Goal: Task Accomplishment & Management: Manage account settings

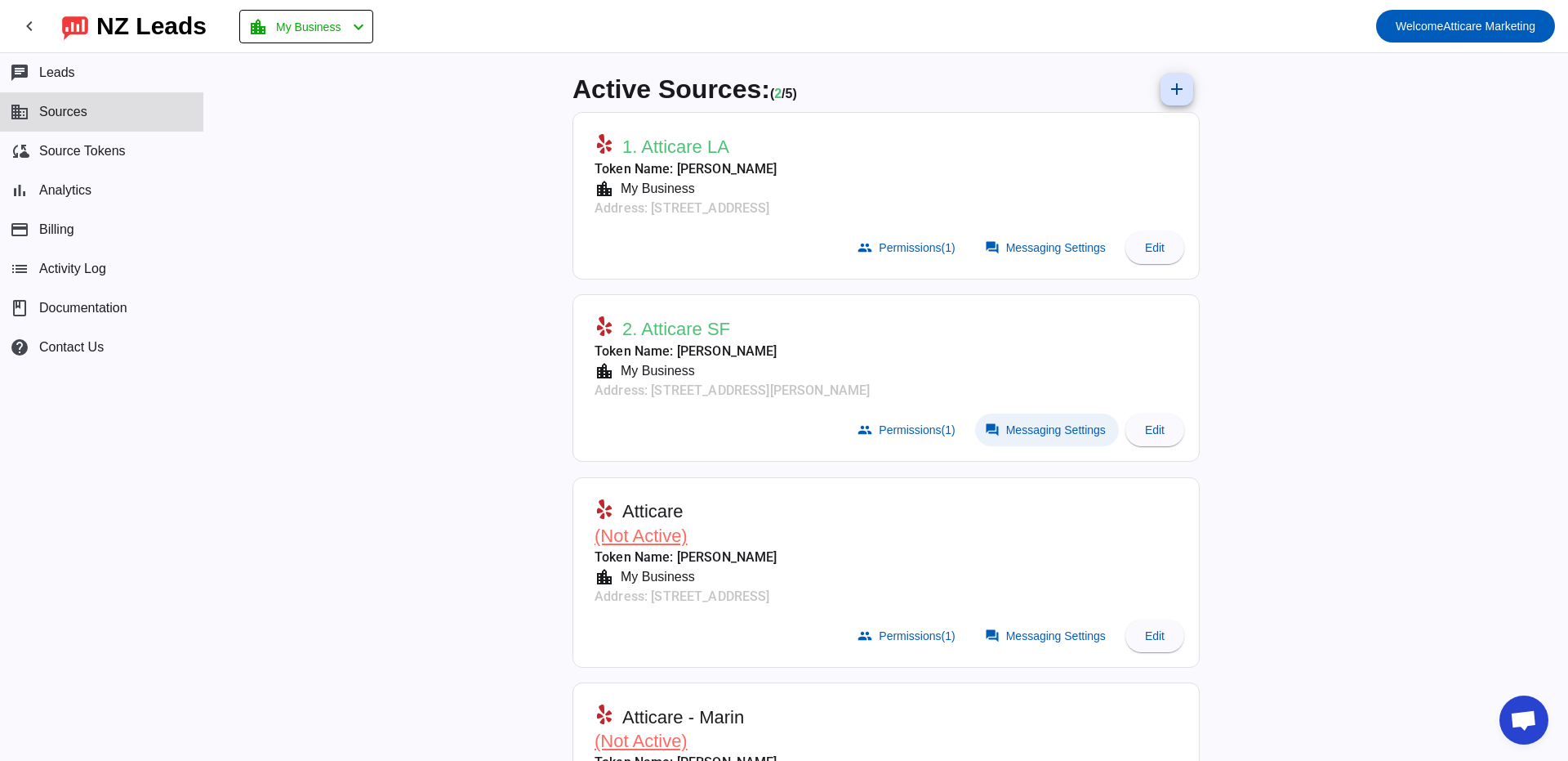
click at [1013, 428] on span "Messaging Settings" at bounding box center [1056, 430] width 100 height 13
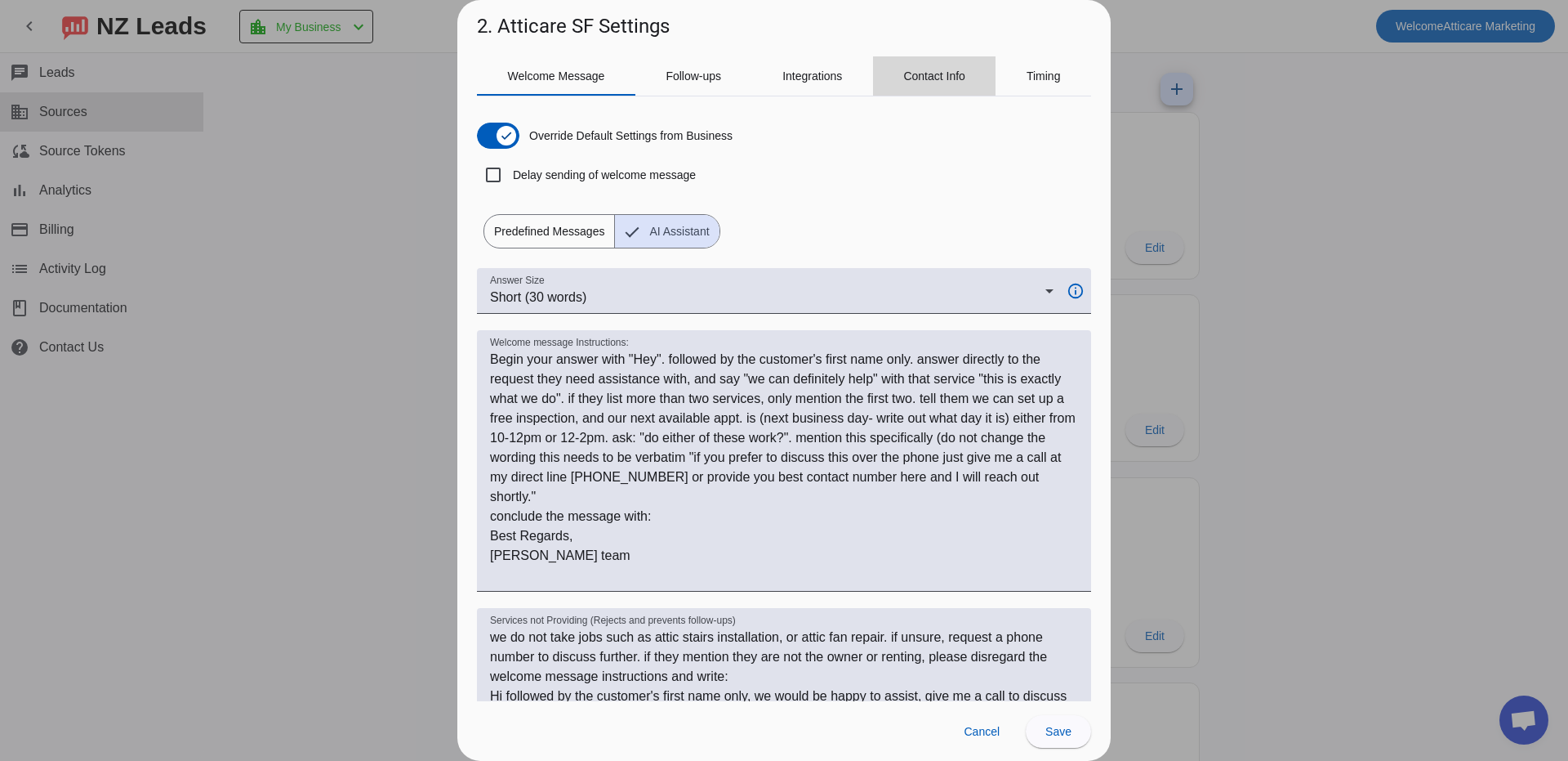
click at [916, 79] on span "Contact Info" at bounding box center [935, 76] width 62 height 12
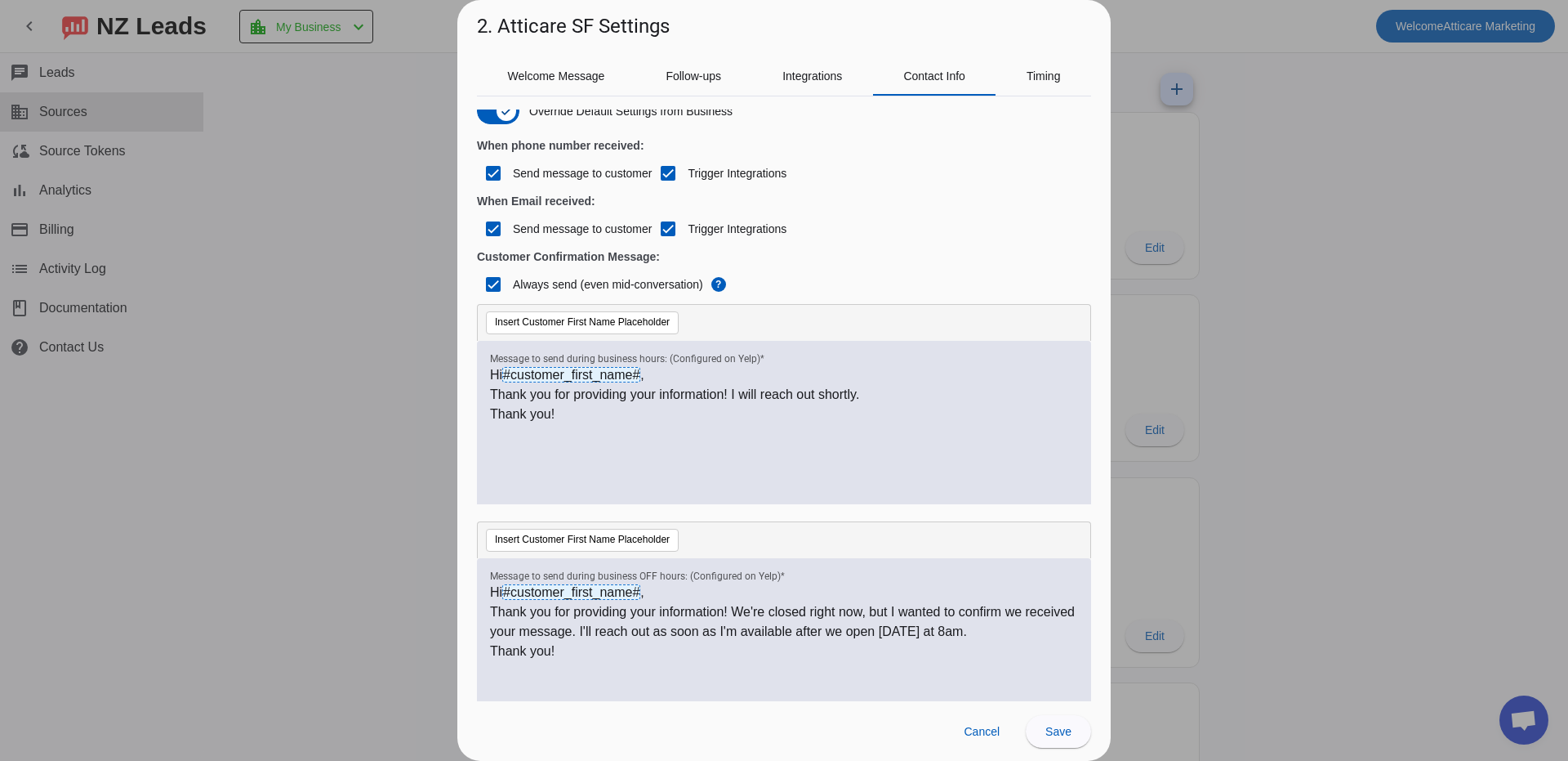
scroll to position [30, 0]
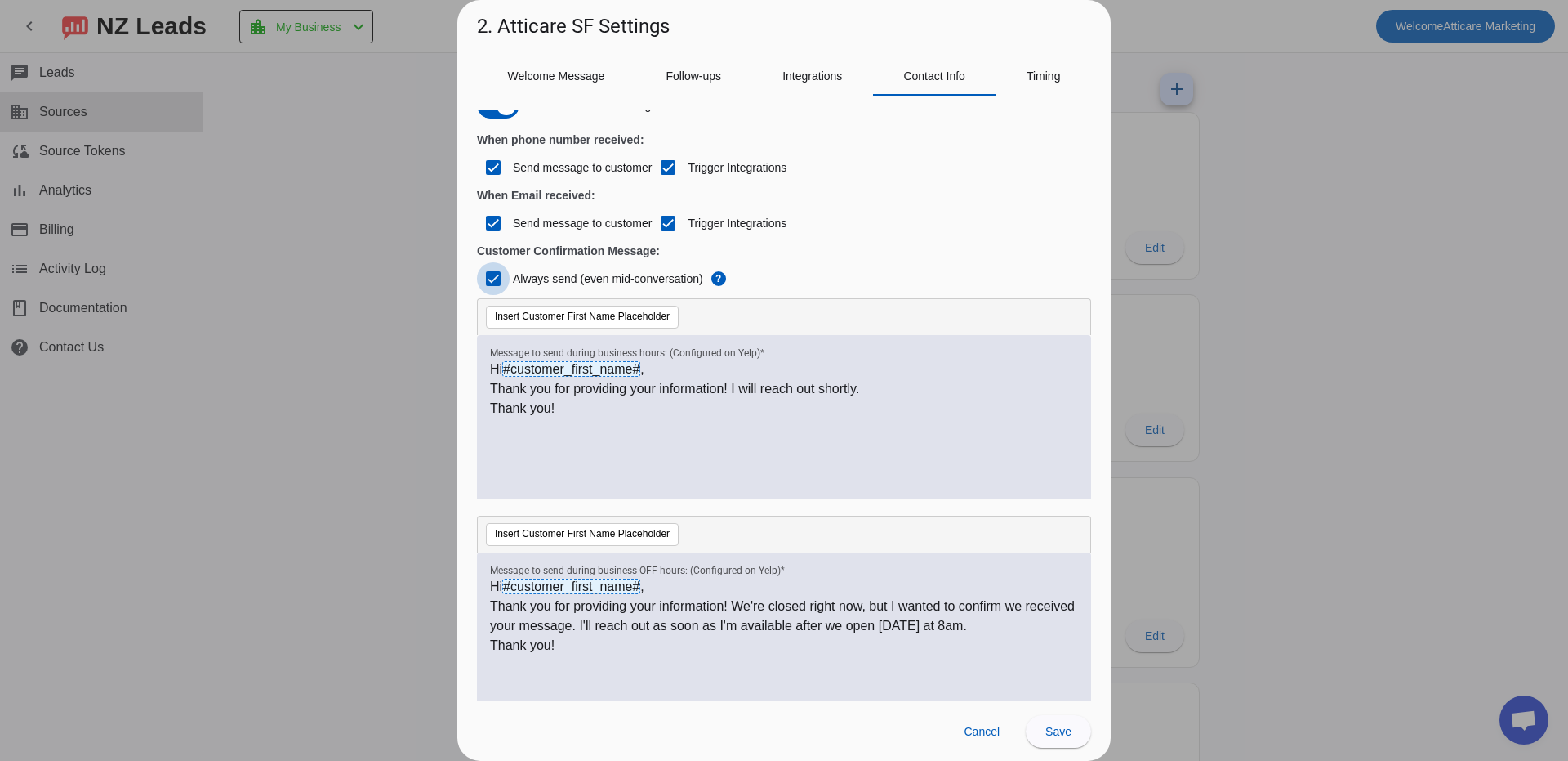
click at [487, 275] on input "Always send (even mid-conversation)" at bounding box center [493, 278] width 33 height 33
checkbox input "false"
click at [1053, 729] on span "Save" at bounding box center [1058, 732] width 26 height 13
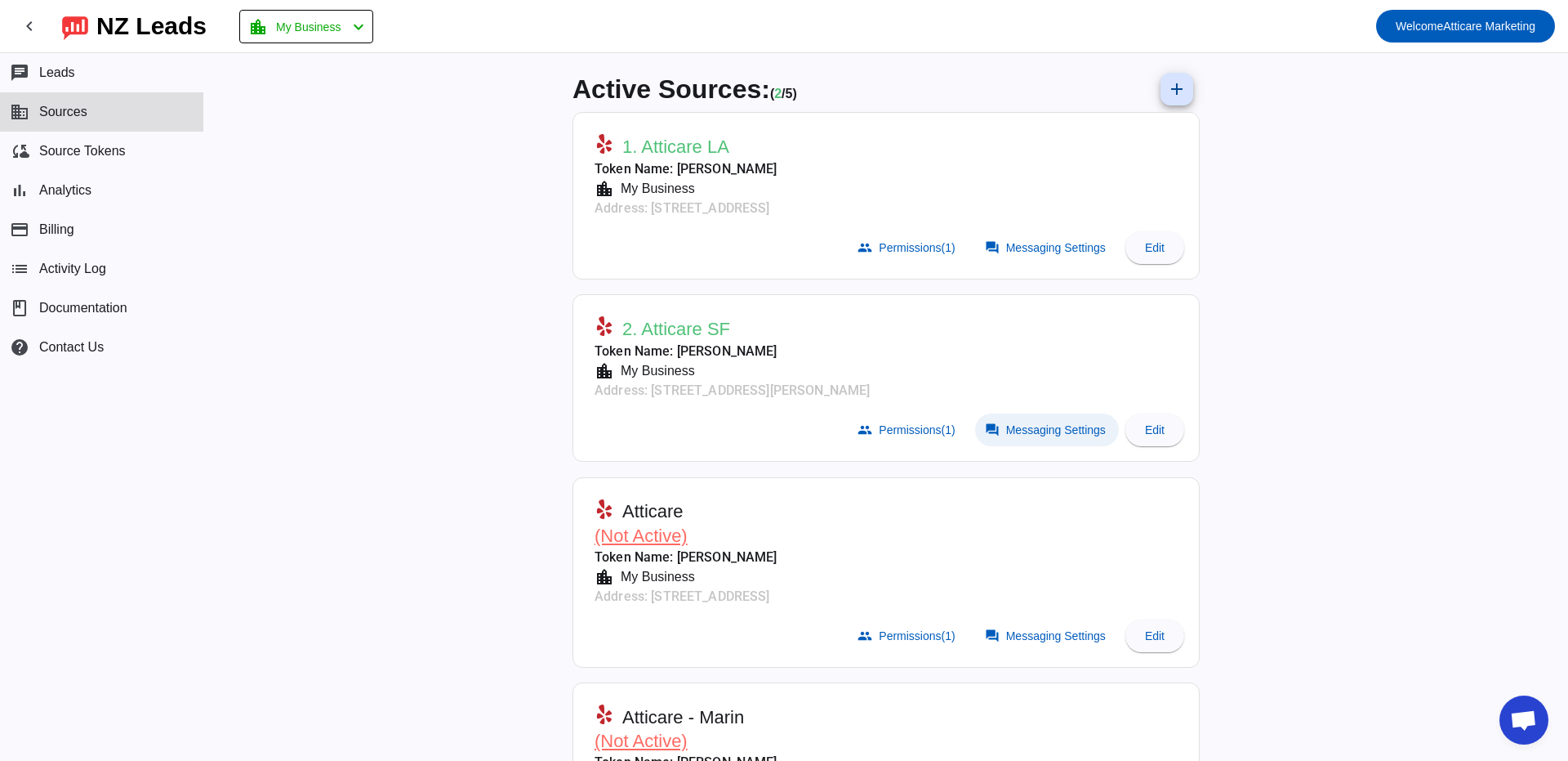
click at [1034, 428] on span "Messaging Settings" at bounding box center [1056, 430] width 100 height 13
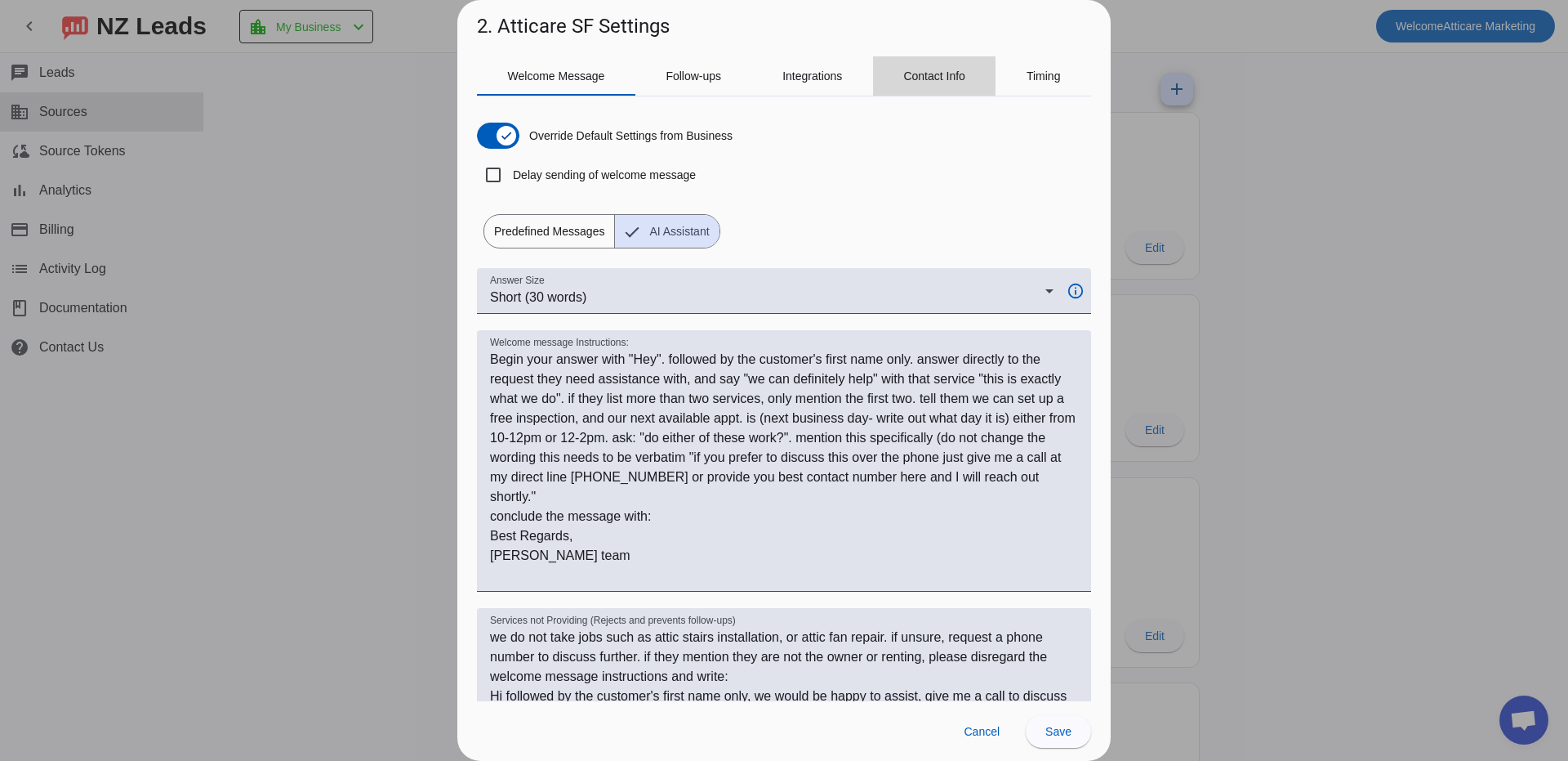
click at [927, 67] on span "Contact Info" at bounding box center [935, 75] width 62 height 39
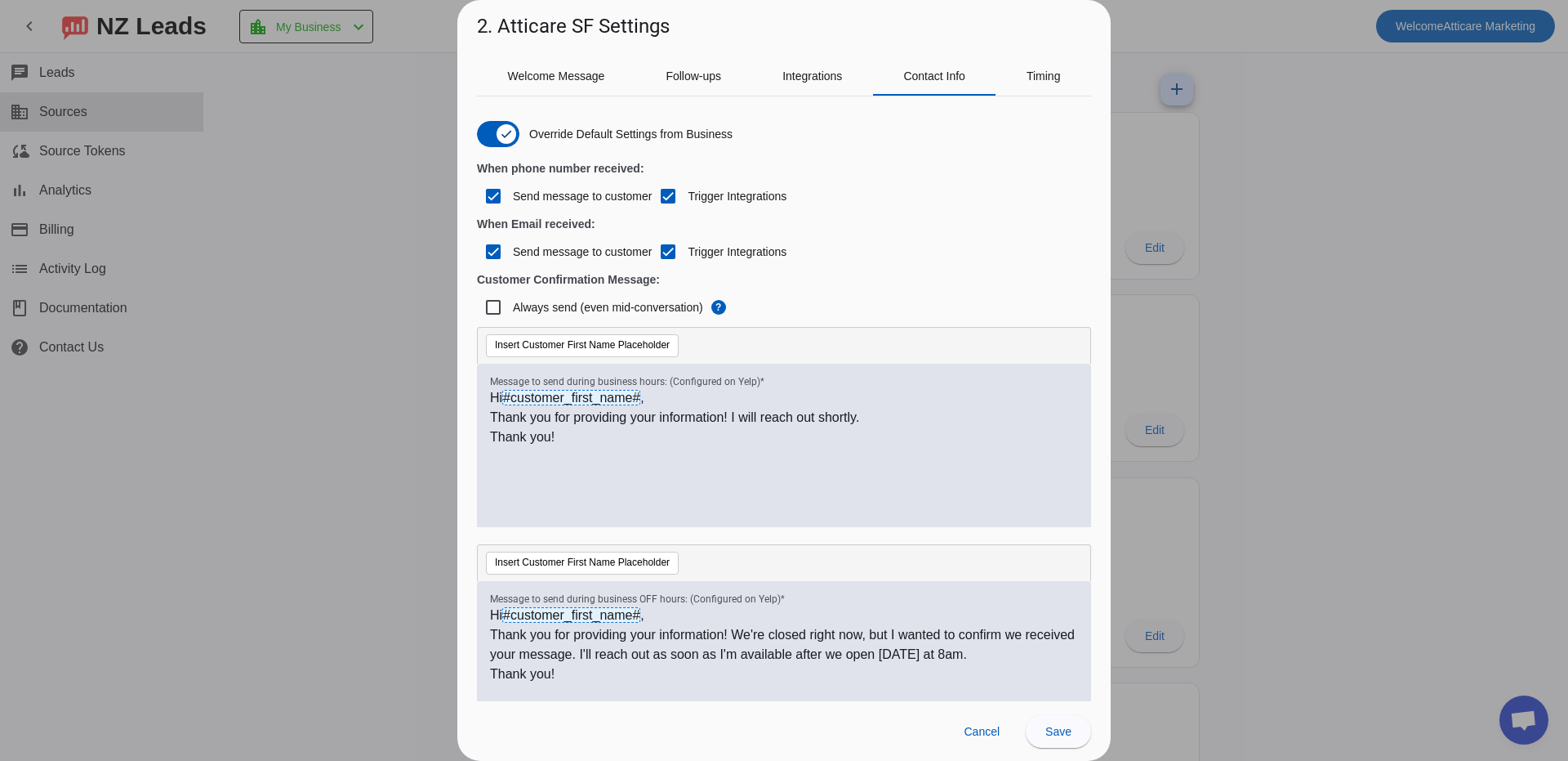
scroll to position [0, 0]
click at [1058, 733] on span "Save" at bounding box center [1058, 732] width 26 height 13
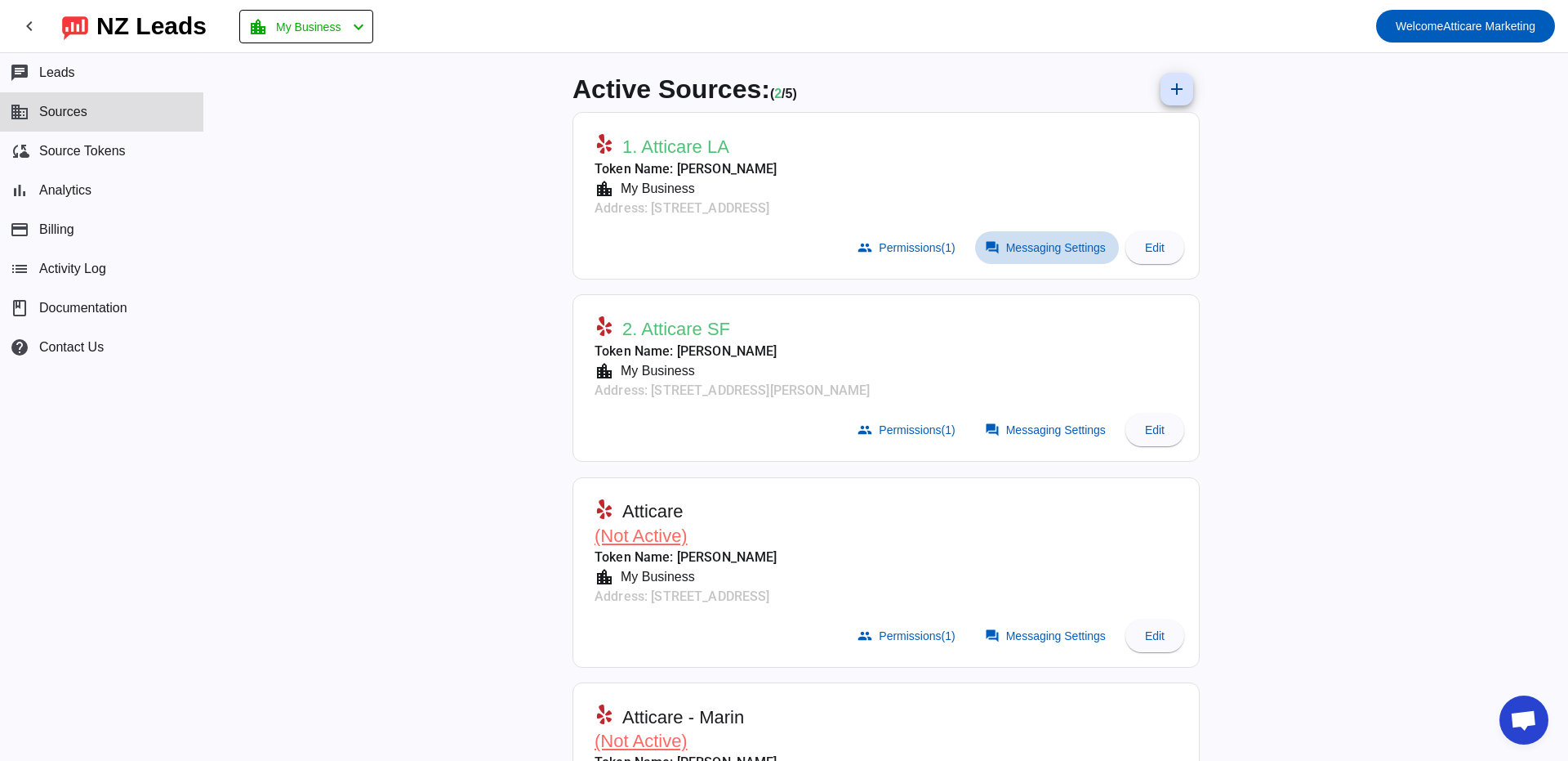
click at [1013, 235] on span at bounding box center [1048, 247] width 144 height 33
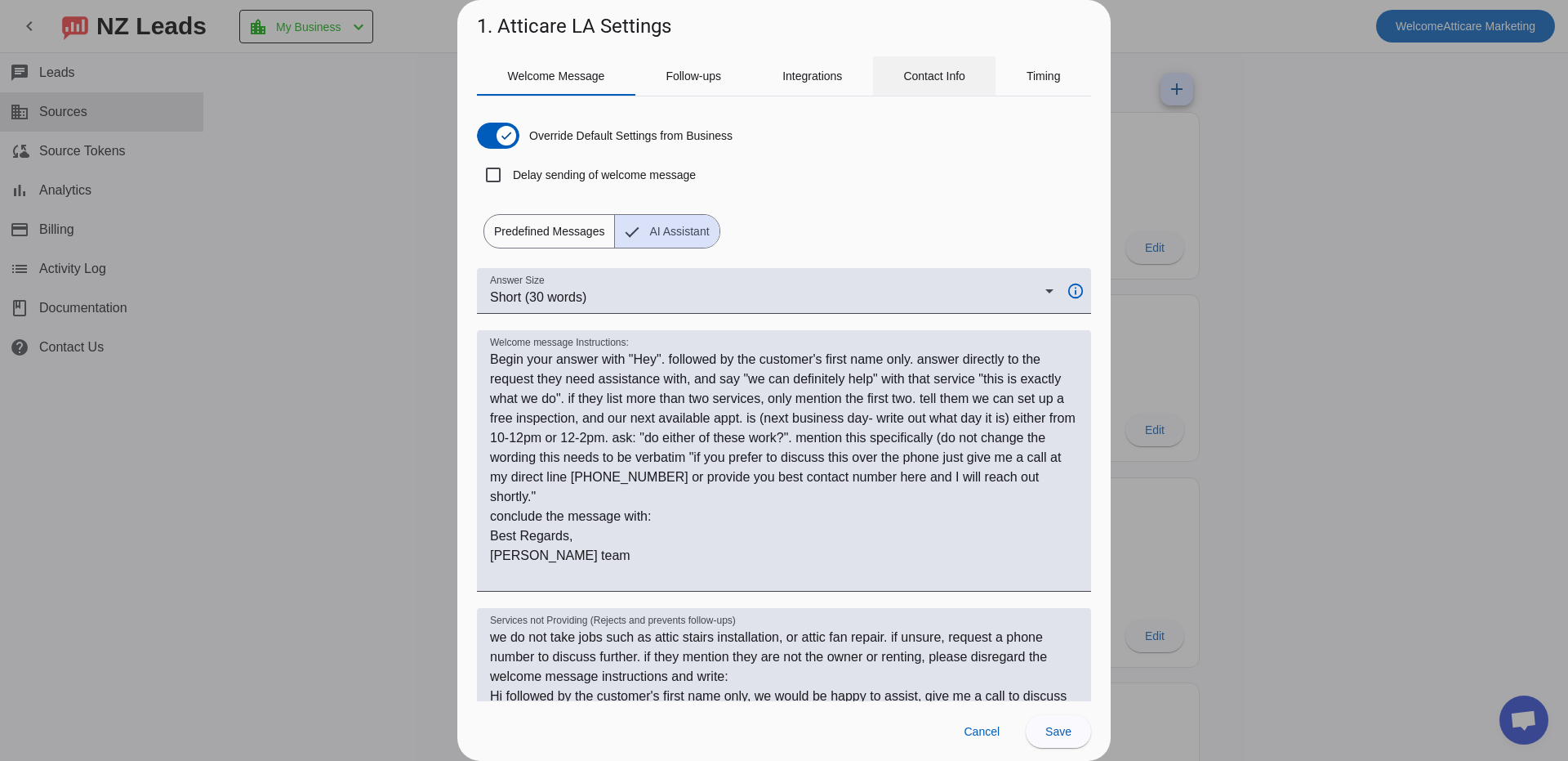
click at [966, 81] on span "Contact Info" at bounding box center [935, 76] width 62 height 12
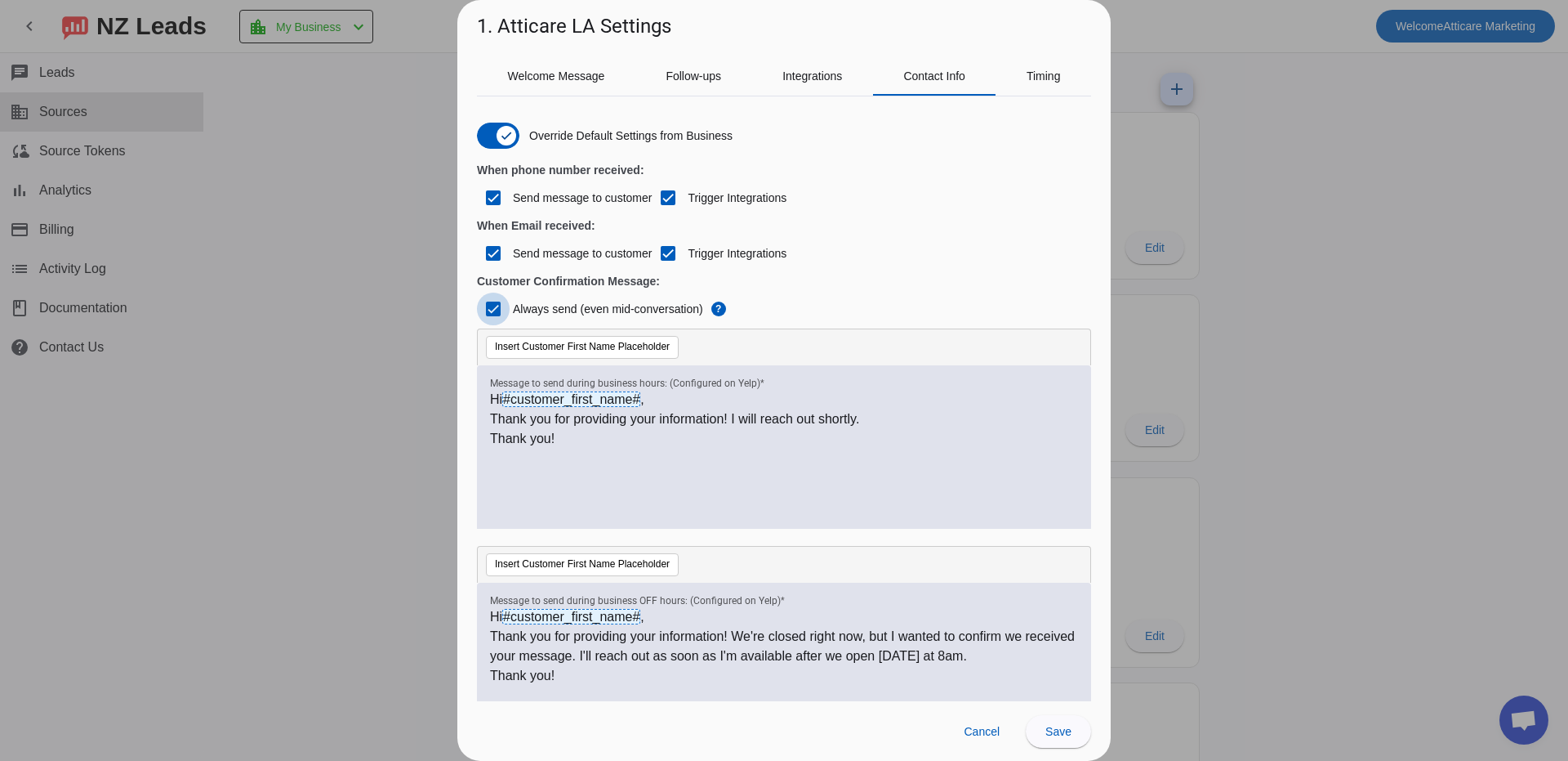
click at [488, 304] on input "Always send (even mid-conversation)" at bounding box center [493, 308] width 33 height 33
checkbox input "false"
click at [1053, 727] on span "Save" at bounding box center [1058, 732] width 26 height 13
